Goal: Information Seeking & Learning: Learn about a topic

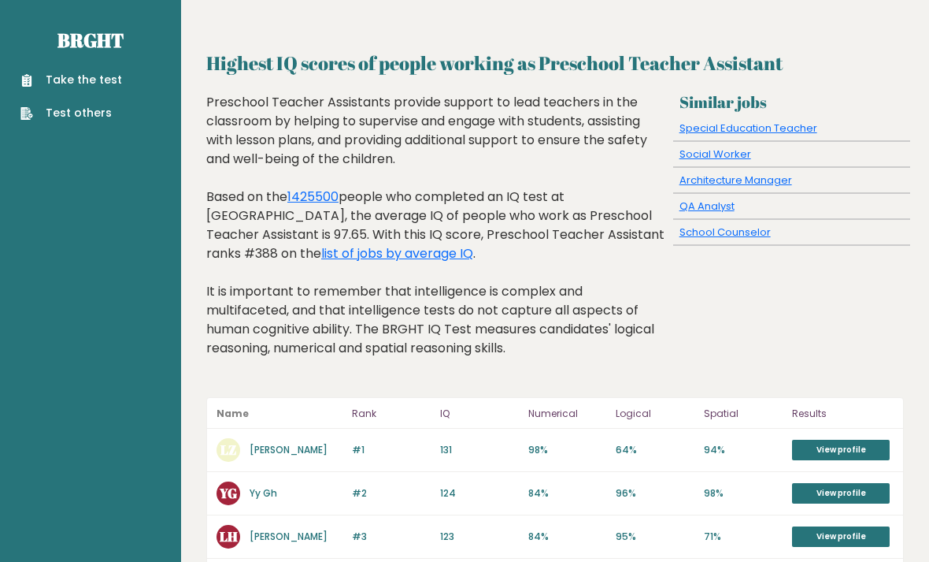
click at [321, 252] on link "list of jobs by average IQ" at bounding box center [397, 253] width 152 height 18
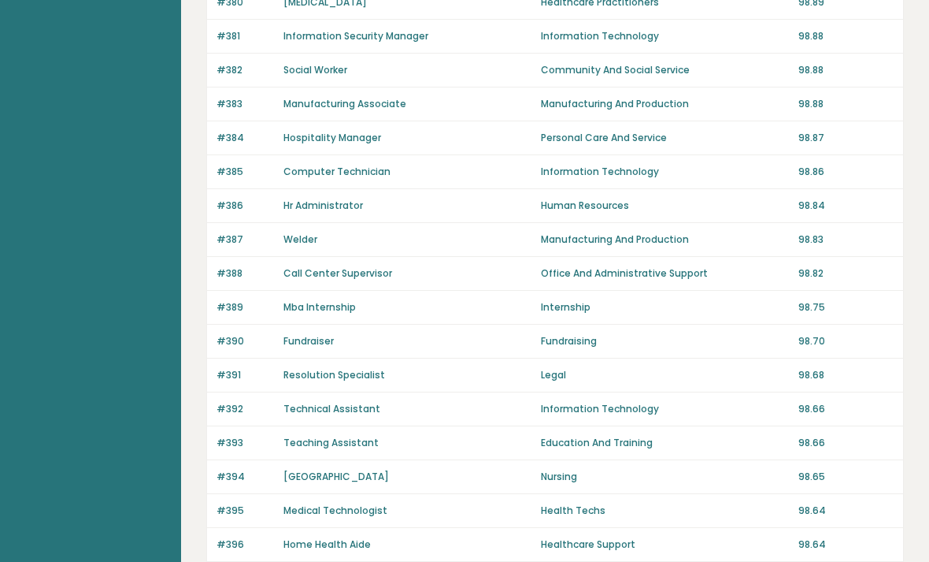
scroll to position [1074, 0]
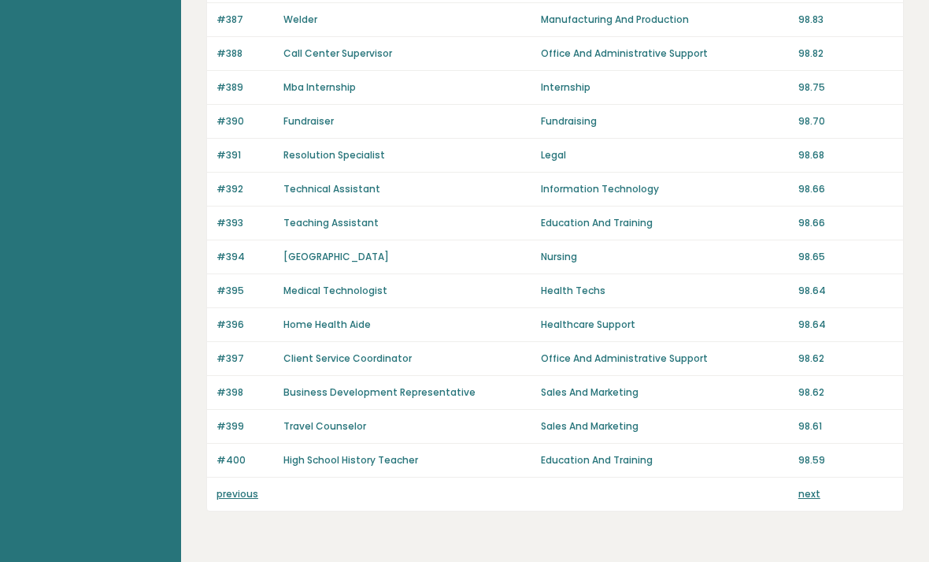
click at [228, 490] on link "previous" at bounding box center [238, 493] width 42 height 13
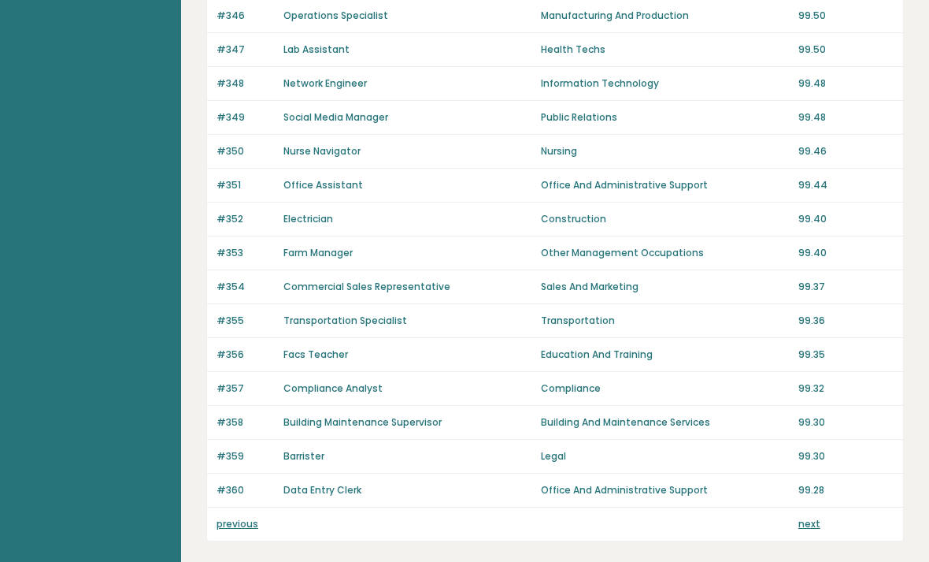
scroll to position [1074, 0]
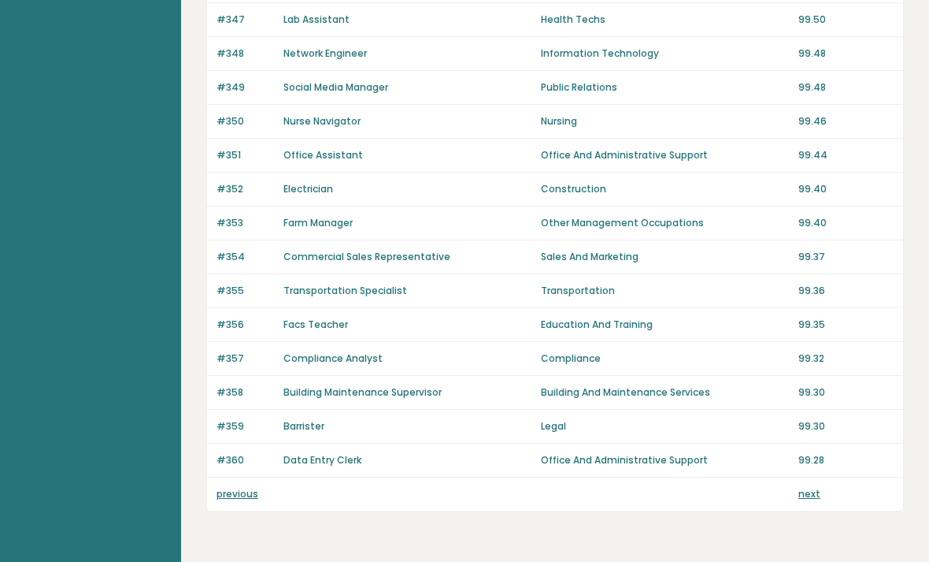
click at [807, 499] on link "next" at bounding box center [810, 493] width 22 height 13
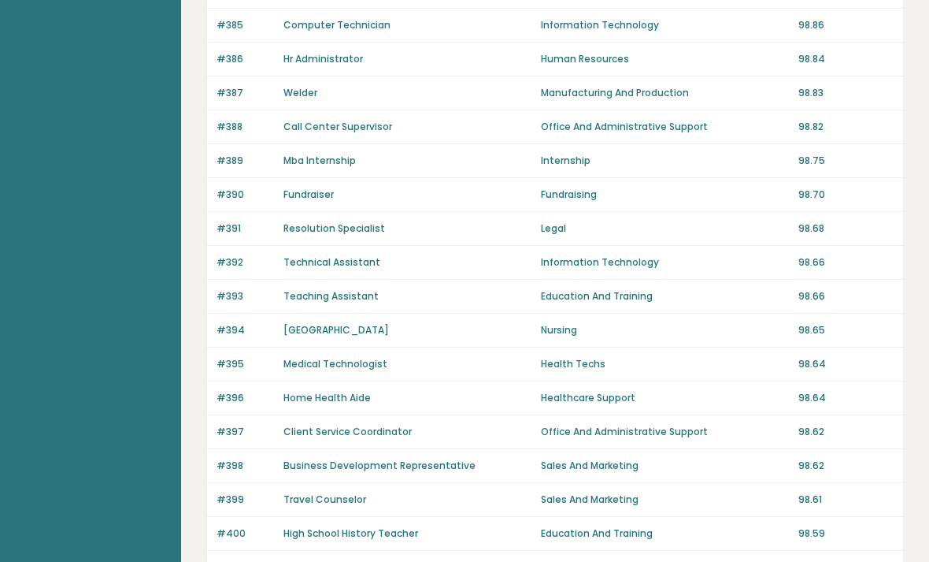
scroll to position [1074, 0]
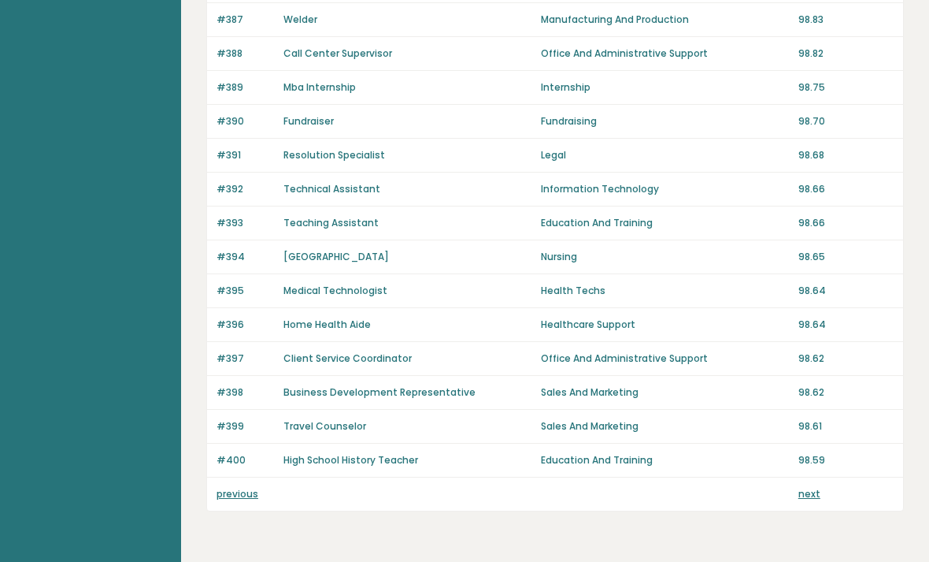
click at [818, 496] on link "next" at bounding box center [810, 493] width 22 height 13
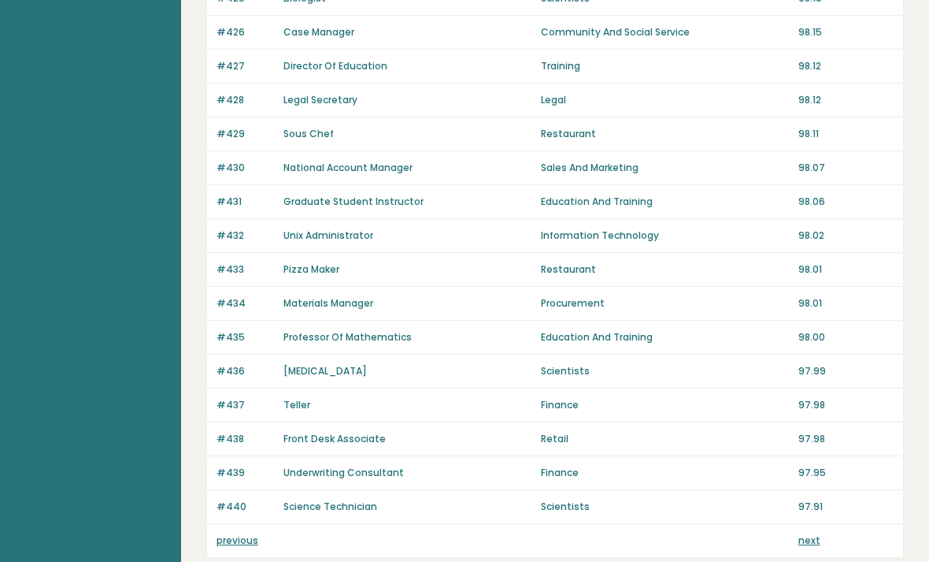
scroll to position [1074, 0]
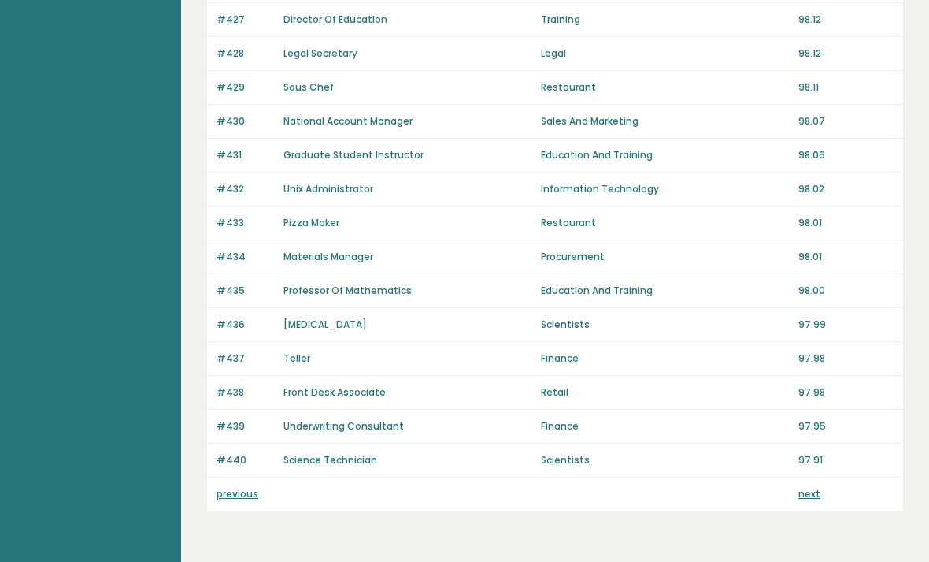
click at [811, 499] on link "next" at bounding box center [810, 493] width 22 height 13
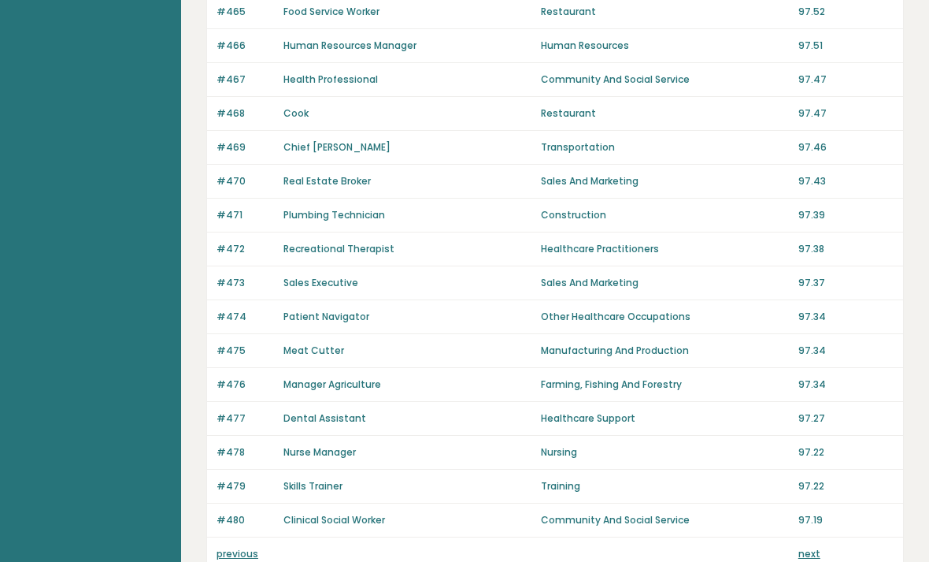
scroll to position [1074, 0]
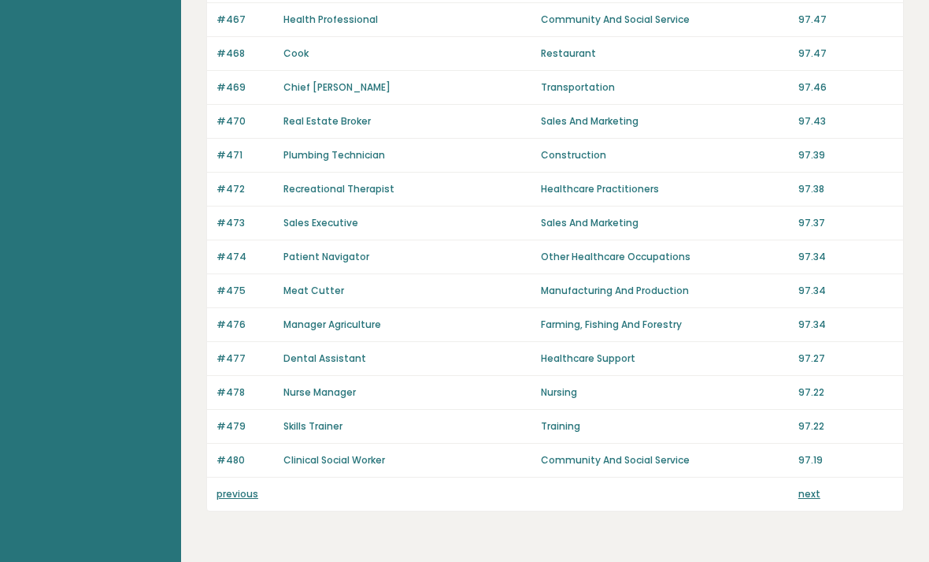
click at [816, 493] on link "next" at bounding box center [810, 493] width 22 height 13
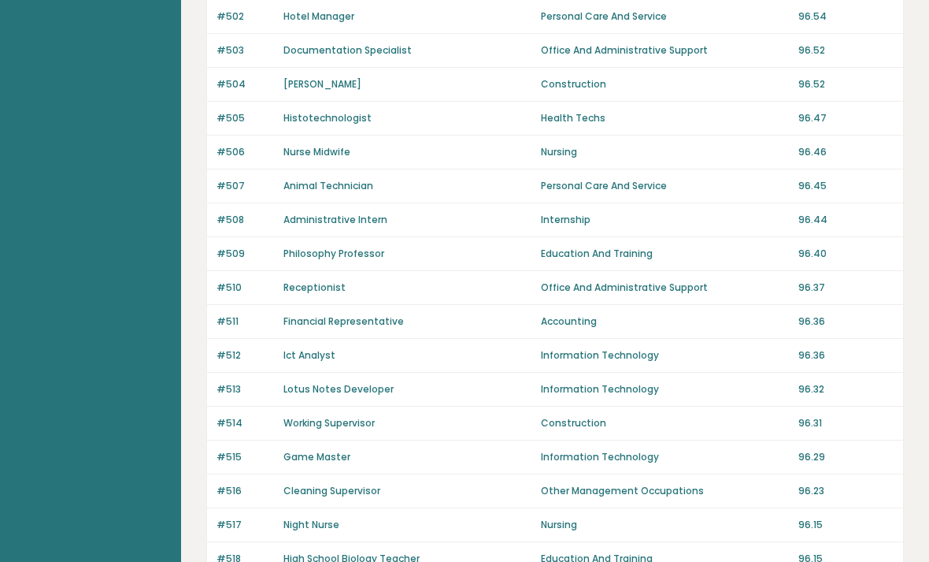
scroll to position [1074, 0]
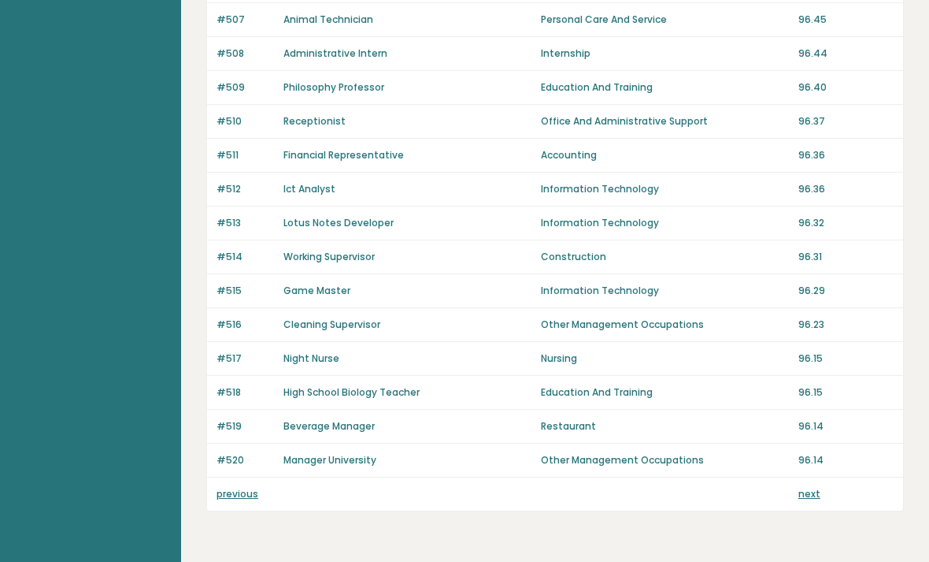
click at [811, 499] on link "next" at bounding box center [810, 493] width 22 height 13
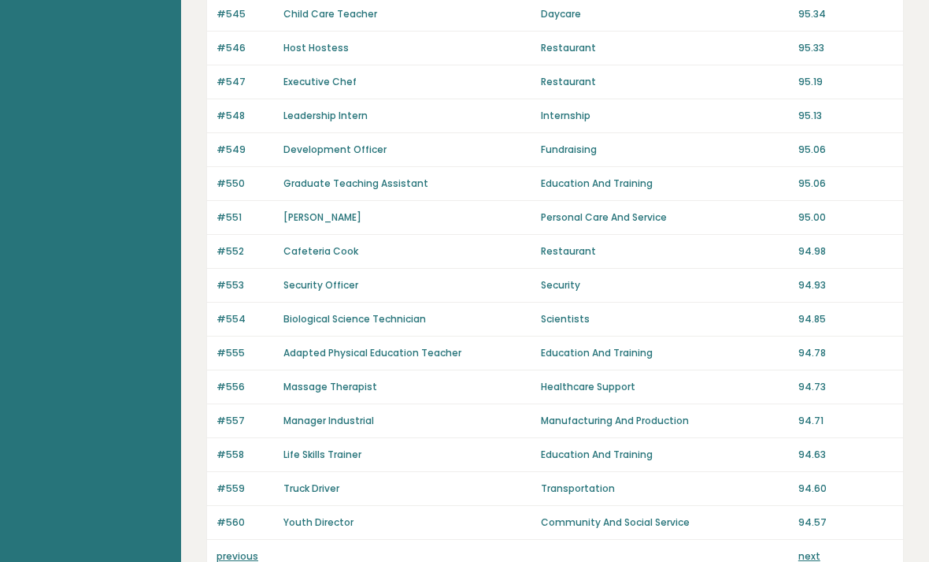
scroll to position [1074, 0]
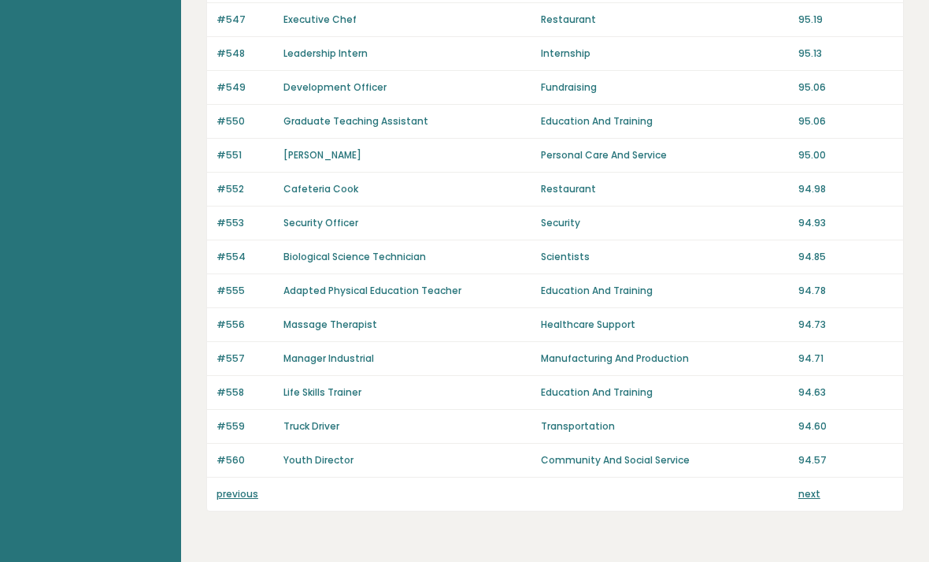
click at [808, 497] on link "next" at bounding box center [810, 493] width 22 height 13
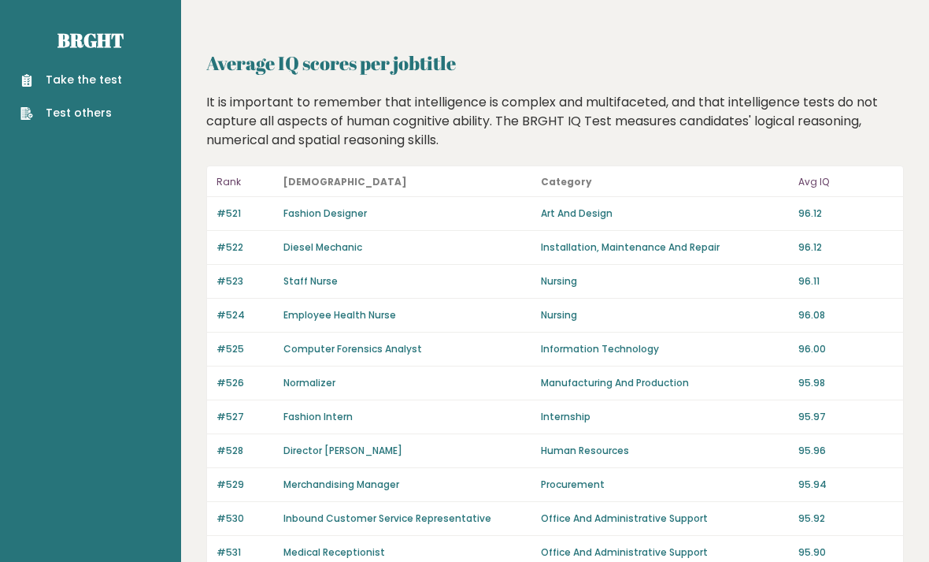
scroll to position [1125, 0]
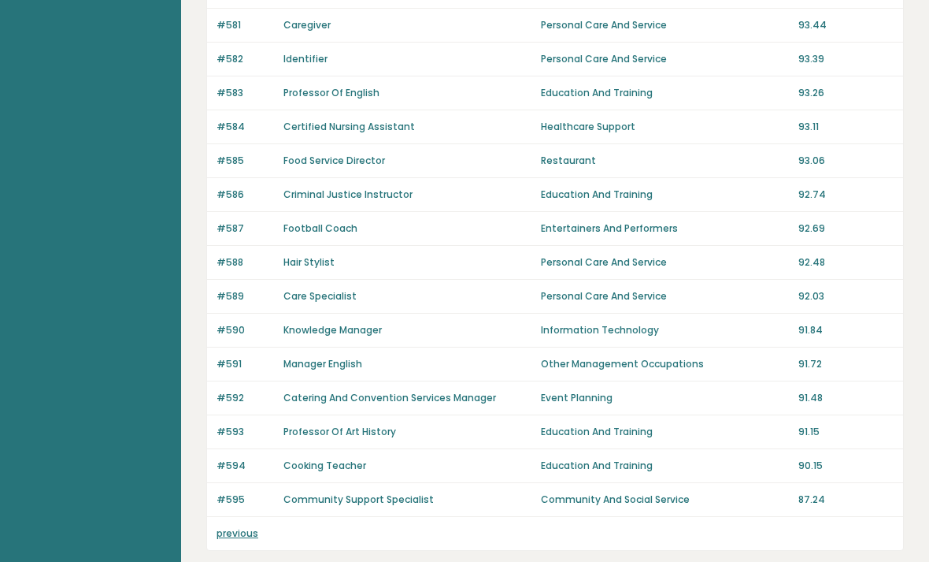
scroll to position [905, 0]
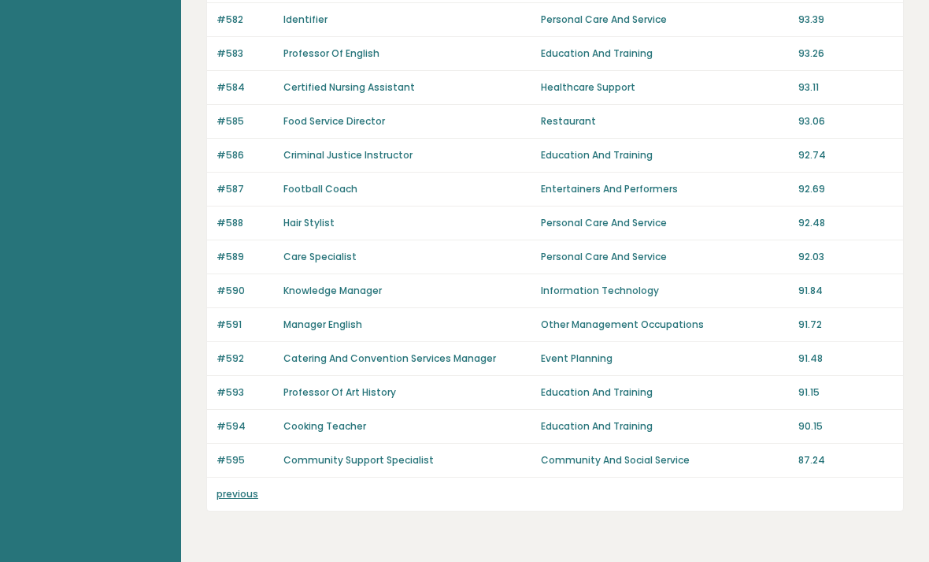
click at [812, 454] on p "87.24" at bounding box center [846, 460] width 95 height 14
click at [806, 463] on p "87.24" at bounding box center [846, 460] width 95 height 14
click at [814, 465] on p "87.24" at bounding box center [846, 460] width 95 height 14
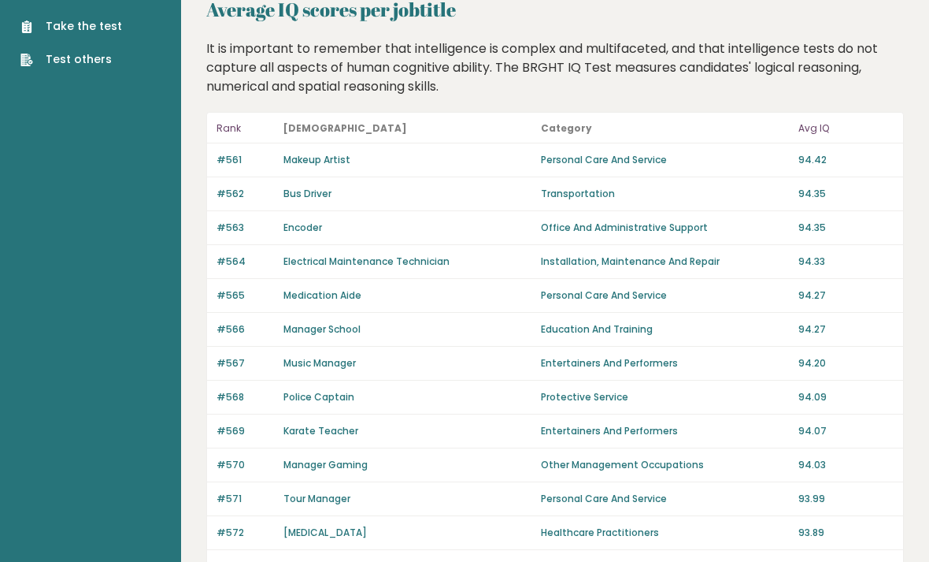
scroll to position [34, 0]
